Goal: Find specific page/section: Find specific page/section

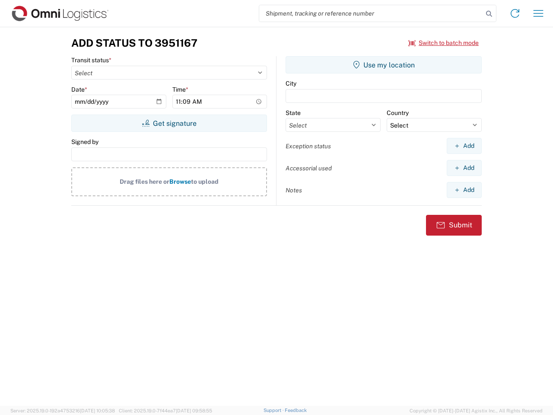
click at [371, 13] on input "search" at bounding box center [371, 13] width 224 height 16
click at [489, 14] on icon at bounding box center [489, 14] width 12 height 12
click at [515, 13] on icon at bounding box center [515, 13] width 14 height 14
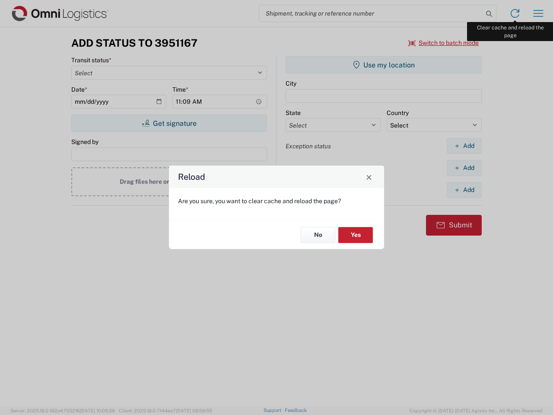
click at [538, 13] on div "Reload Are you sure, you want to clear cache and reload the page? No Yes" at bounding box center [276, 207] width 553 height 415
click at [443, 43] on div "Reload Are you sure, you want to clear cache and reload the page? No Yes" at bounding box center [276, 207] width 553 height 415
click at [169, 123] on div "Reload Are you sure, you want to clear cache and reload the page? No Yes" at bounding box center [276, 207] width 553 height 415
click at [383, 65] on div "Reload Are you sure, you want to clear cache and reload the page? No Yes" at bounding box center [276, 207] width 553 height 415
click at [464, 146] on div "Reload Are you sure, you want to clear cache and reload the page? No Yes" at bounding box center [276, 207] width 553 height 415
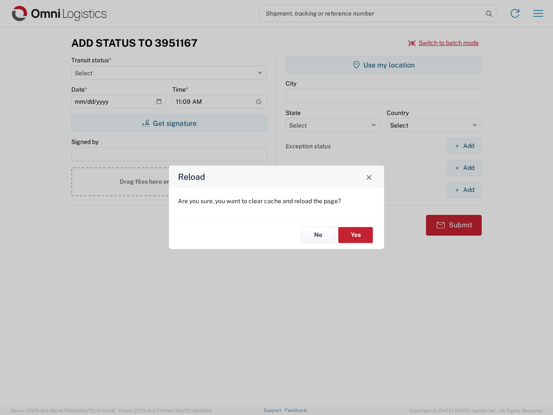
click at [464, 168] on div "Reload Are you sure, you want to clear cache and reload the page? No Yes" at bounding box center [276, 207] width 553 height 415
click at [464, 190] on div "Reload Are you sure, you want to clear cache and reload the page? No Yes" at bounding box center [276, 207] width 553 height 415
